Goal: Transaction & Acquisition: Book appointment/travel/reservation

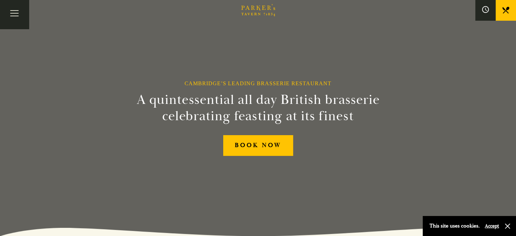
click at [0, 0] on link "Menus" at bounding box center [0, 0] width 0 height 0
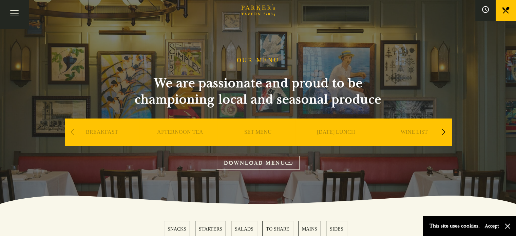
click at [495, 227] on button "Accept" at bounding box center [492, 226] width 14 height 6
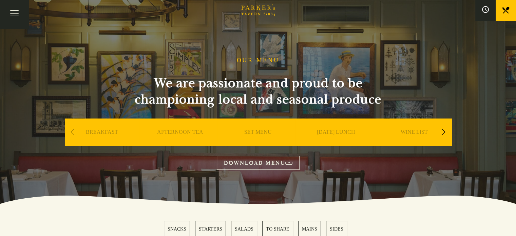
click at [0, 0] on link "Menus" at bounding box center [0, 0] width 0 height 0
click at [71, 131] on div "Previous slide" at bounding box center [72, 132] width 9 height 15
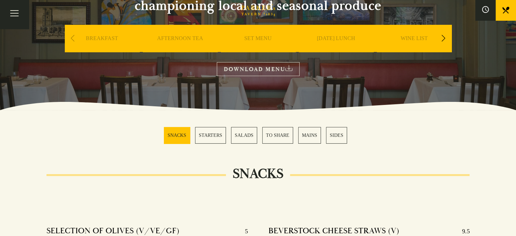
scroll to position [93, 0]
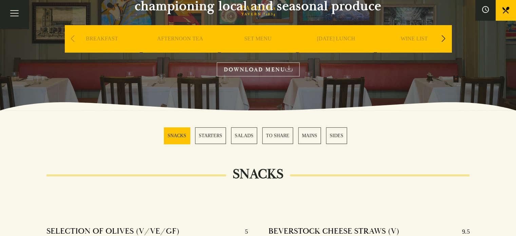
click at [0, 0] on div "Bar Restaurant What’s On Afternoon Tea Menus All That Jazz BOOK" at bounding box center [0, 0] width 0 height 0
click at [255, 42] on link "SET MENU" at bounding box center [258, 48] width 28 height 27
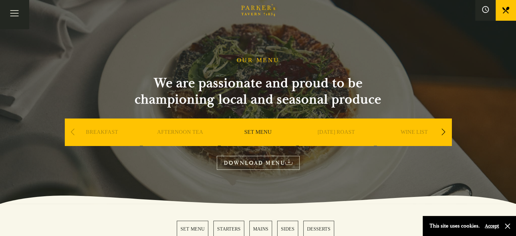
click at [0, 0] on link "BOOK" at bounding box center [0, 0] width 0 height 0
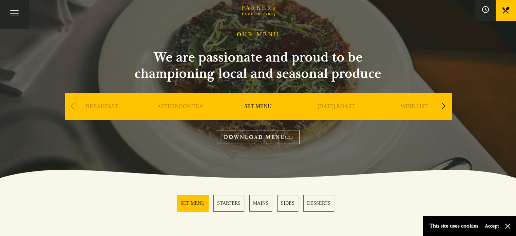
scroll to position [153, 0]
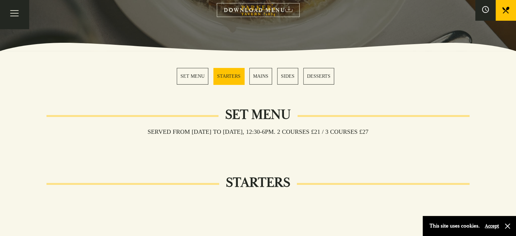
click at [0, 0] on link "BOOK" at bounding box center [0, 0] width 0 height 0
